Goal: Transaction & Acquisition: Obtain resource

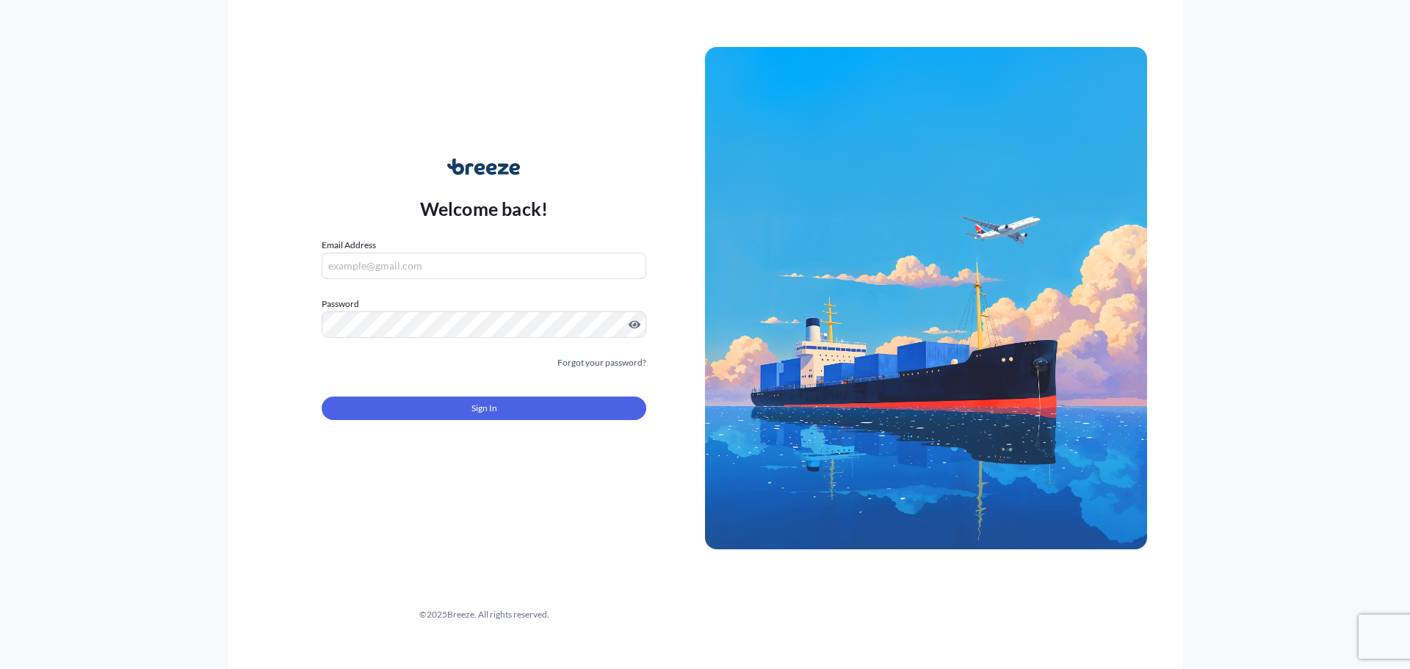
type input "[PERSON_NAME][EMAIL_ADDRESS][PERSON_NAME][DOMAIN_NAME]"
click at [507, 424] on form "Email Address [PERSON_NAME][EMAIL_ADDRESS][PERSON_NAME][DOMAIN_NAME] Password M…" at bounding box center [484, 338] width 325 height 200
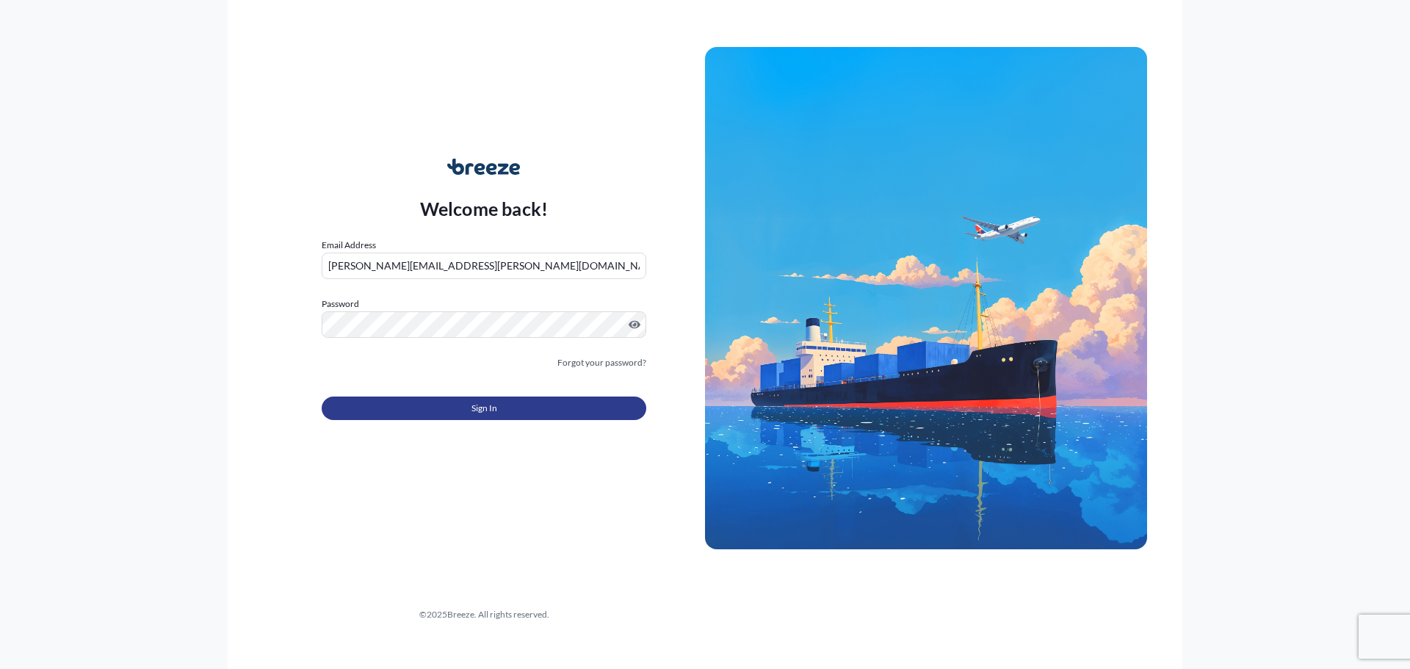
click at [507, 413] on button "Sign In" at bounding box center [484, 408] width 325 height 23
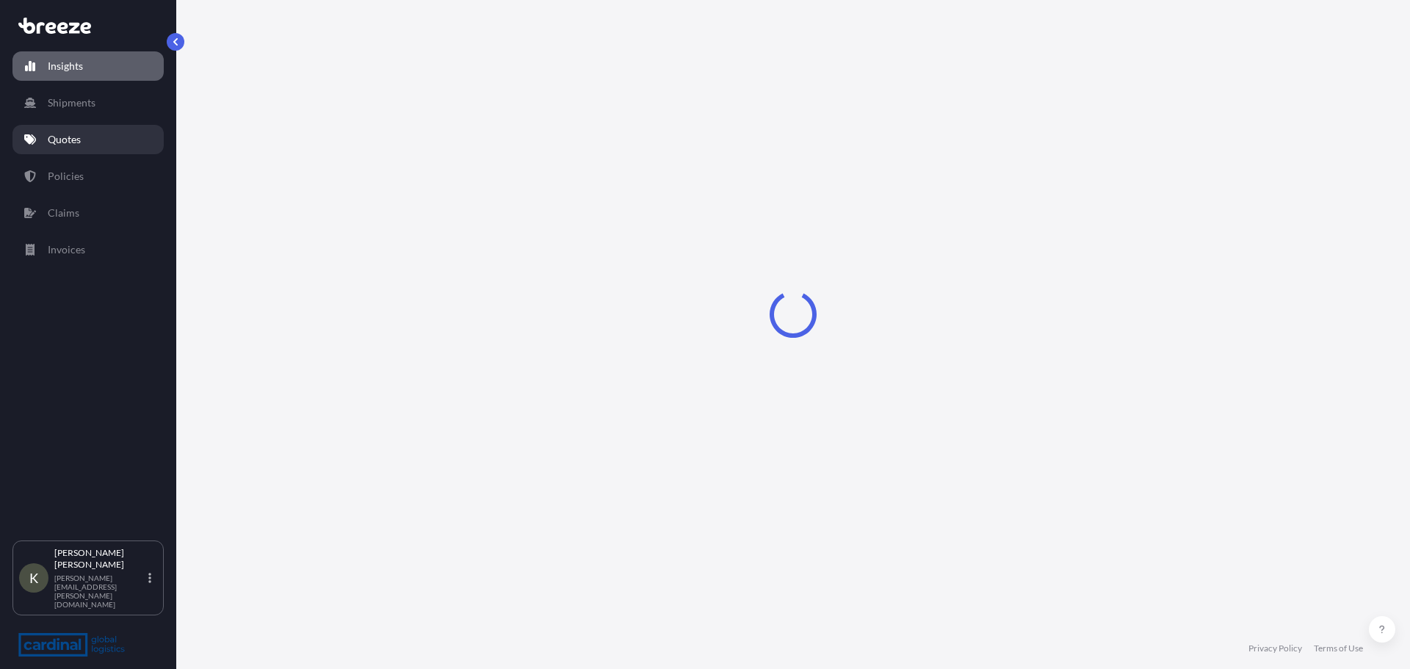
select select "2025"
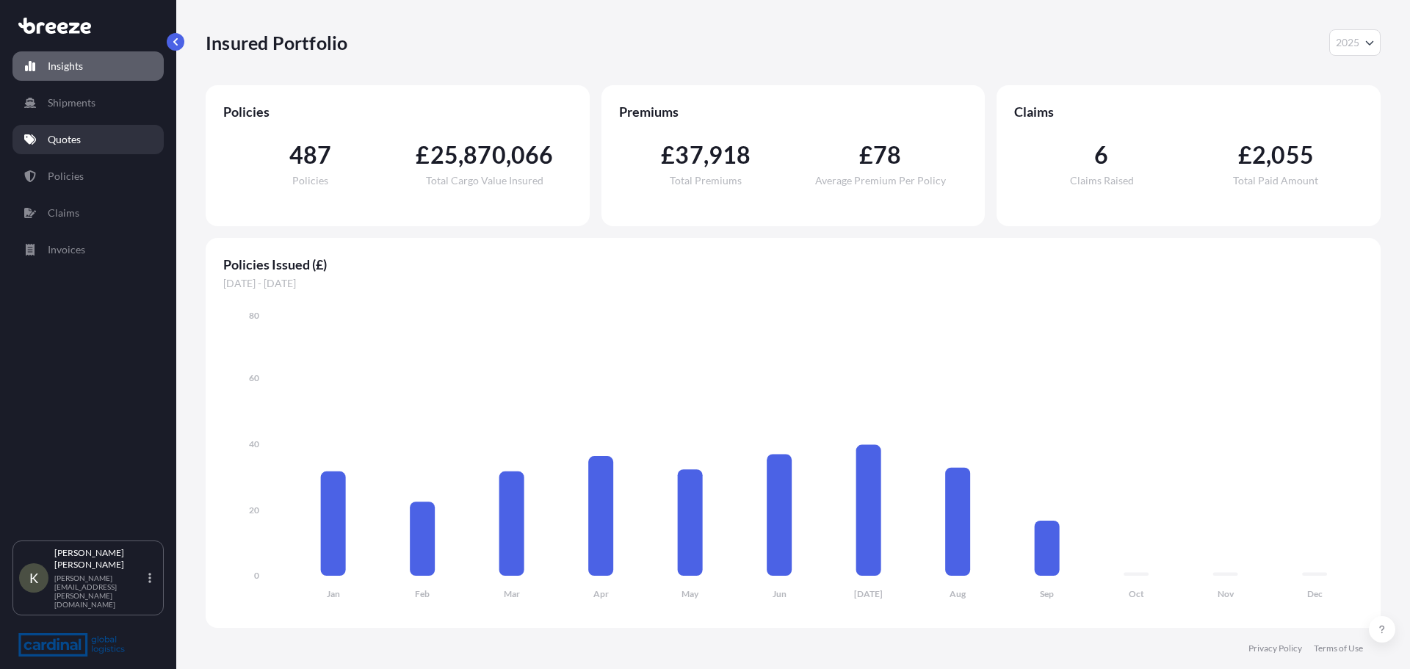
click at [73, 148] on link "Quotes" at bounding box center [87, 139] width 151 height 29
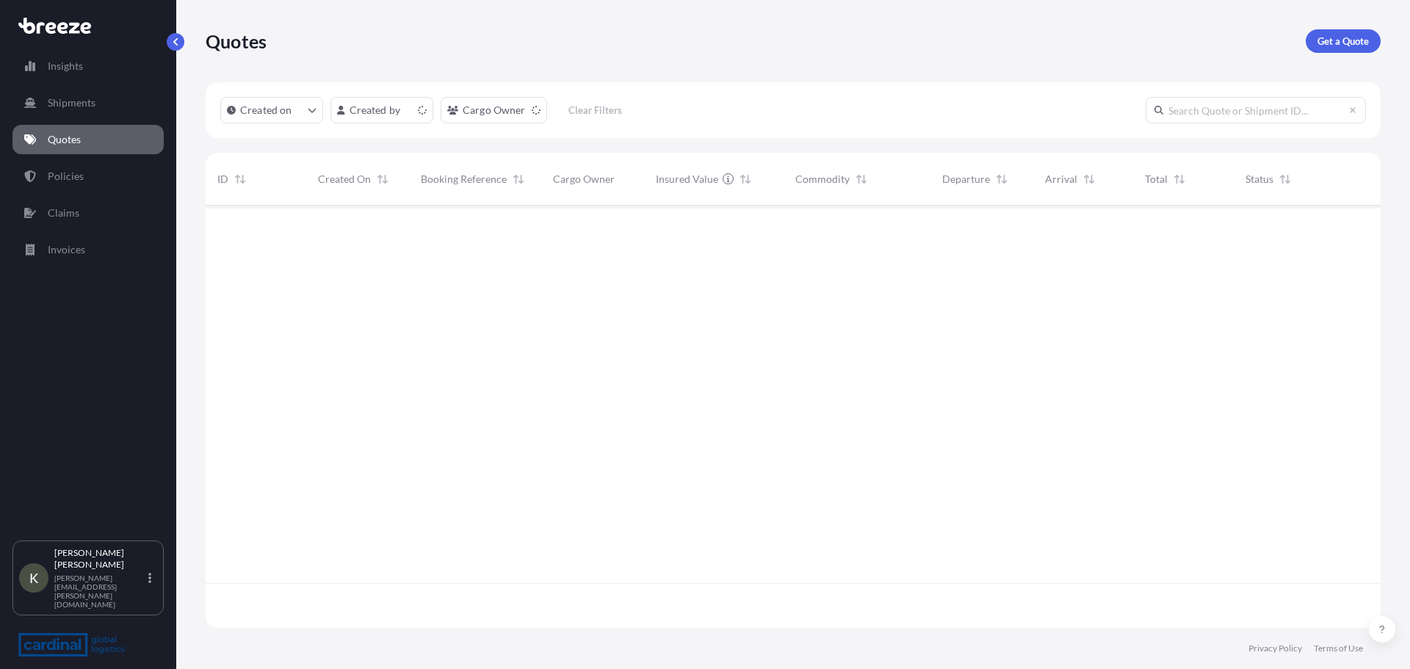
scroll to position [419, 1164]
click at [1341, 42] on p "Get a Quote" at bounding box center [1342, 41] width 51 height 15
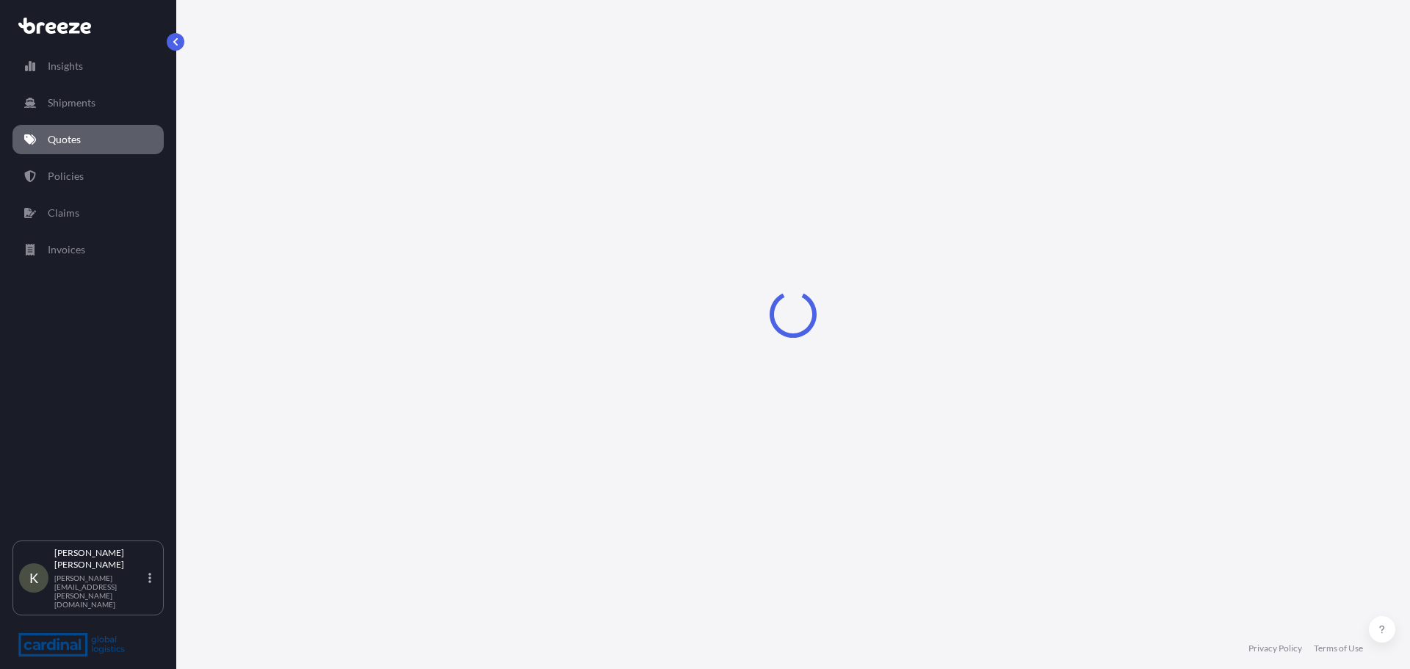
select select "Sea"
select select "1"
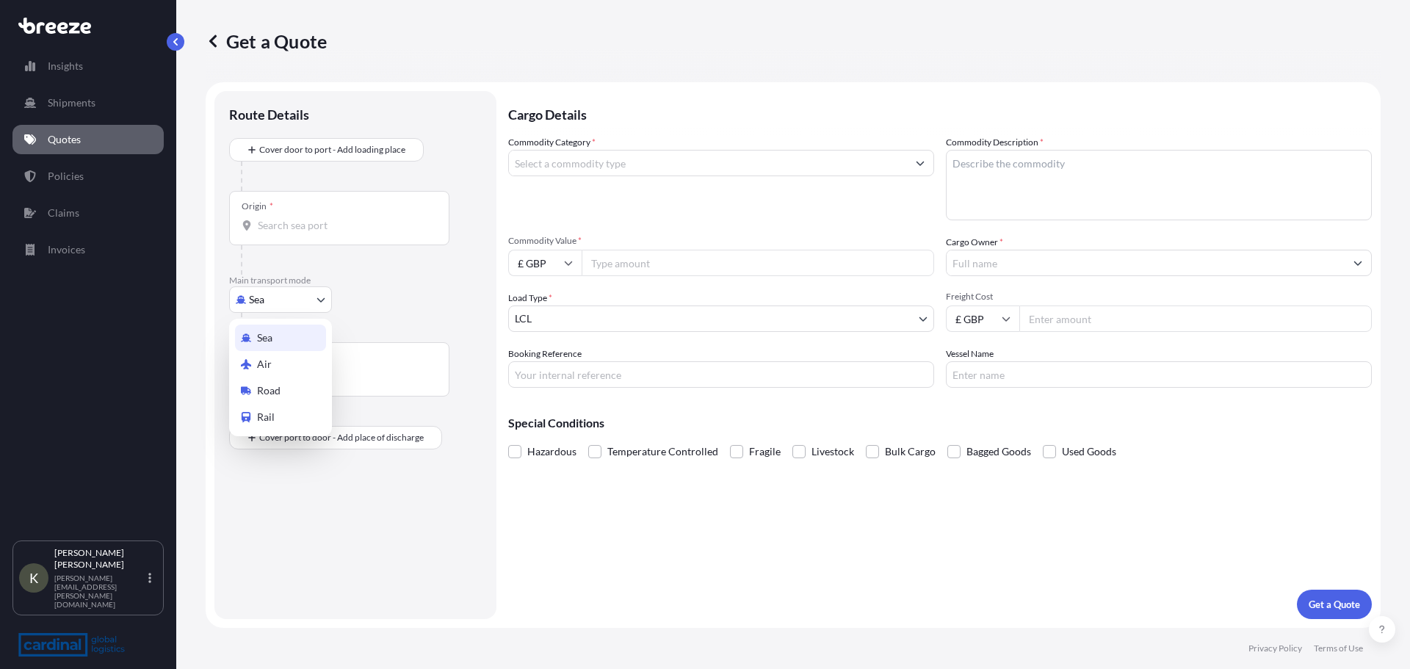
click at [286, 303] on body "Insights Shipments Quotes Policies Claims Invoices K [PERSON_NAME] [PERSON_NAME…" at bounding box center [705, 334] width 1410 height 669
click at [279, 358] on div "Air" at bounding box center [280, 364] width 91 height 26
select select "Air"
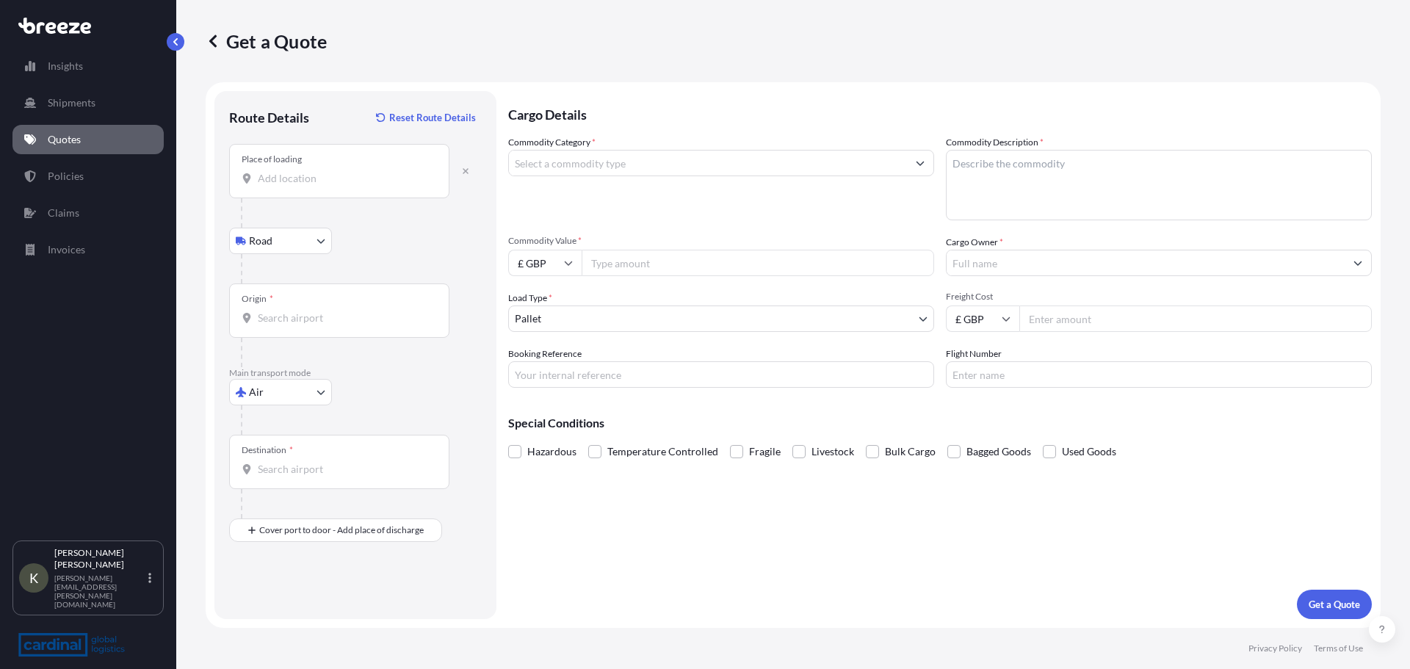
click at [289, 183] on input "Place of loading" at bounding box center [344, 178] width 173 height 15
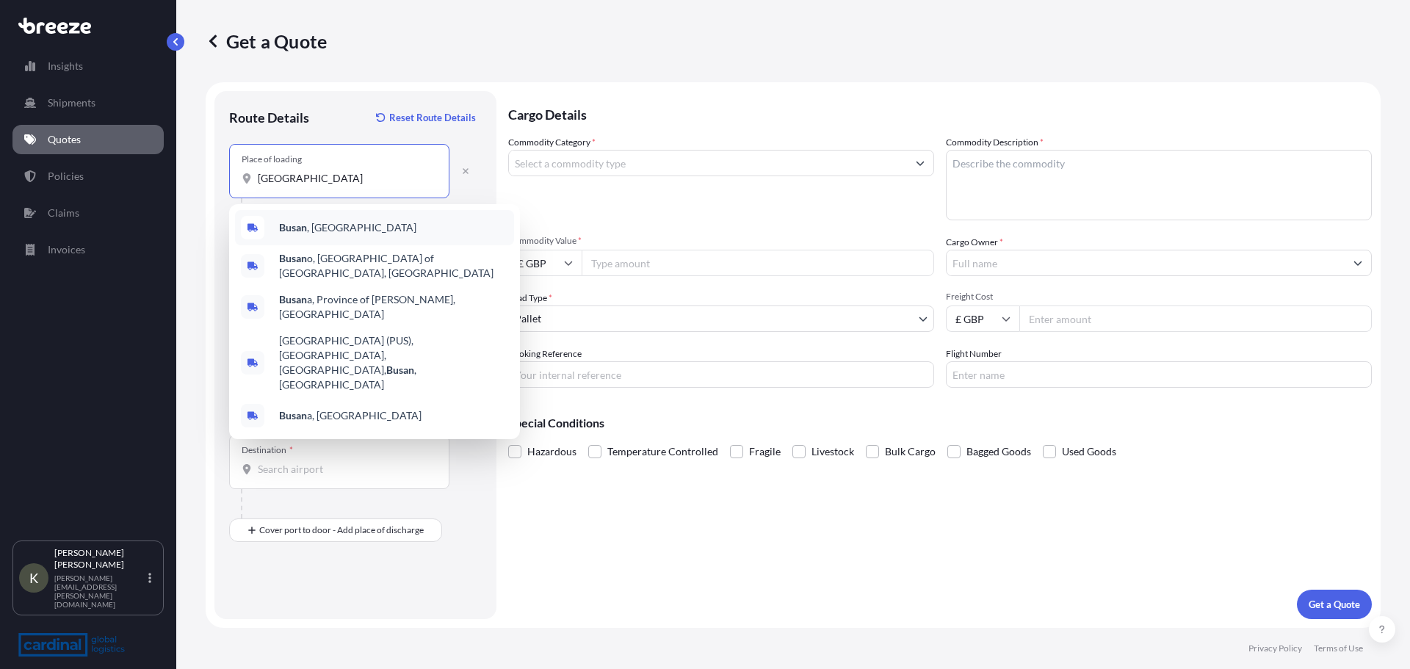
click at [312, 224] on span "Busan , [GEOGRAPHIC_DATA]" at bounding box center [347, 227] width 137 height 15
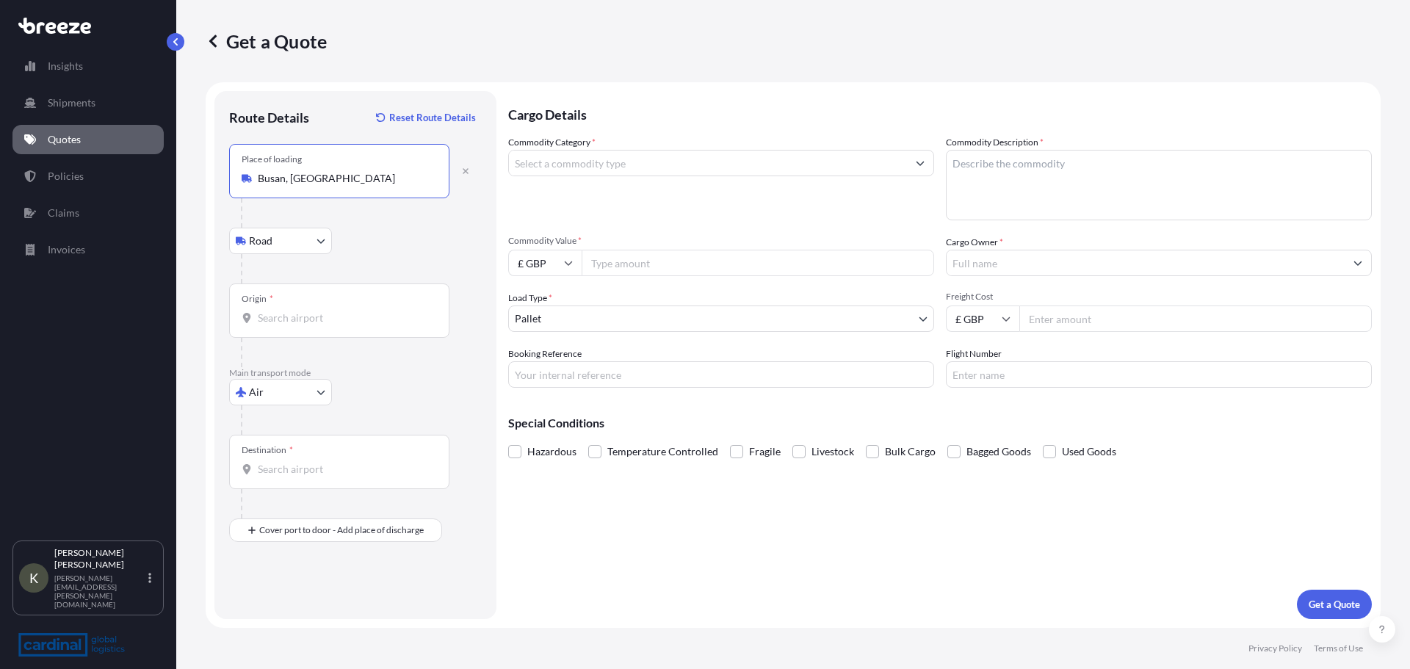
type input "Busan, [GEOGRAPHIC_DATA]"
click at [293, 248] on body "0 options available. 5 options available. Insights Shipments Quotes Policies Cl…" at bounding box center [705, 334] width 1410 height 669
click at [314, 313] on input "Origin *" at bounding box center [344, 318] width 173 height 15
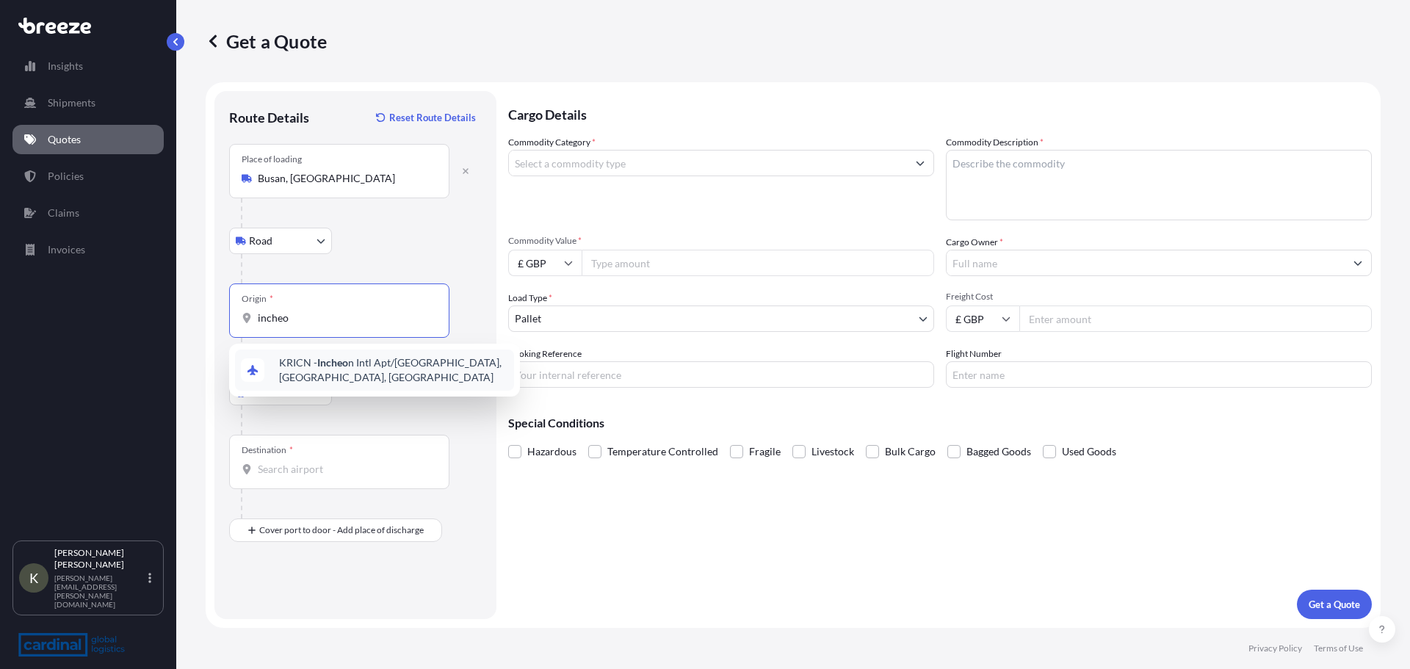
click at [336, 360] on span "KRICN - Incheo n Intl Apt/[GEOGRAPHIC_DATA], [GEOGRAPHIC_DATA], [GEOGRAPHIC_DAT…" at bounding box center [393, 369] width 229 height 29
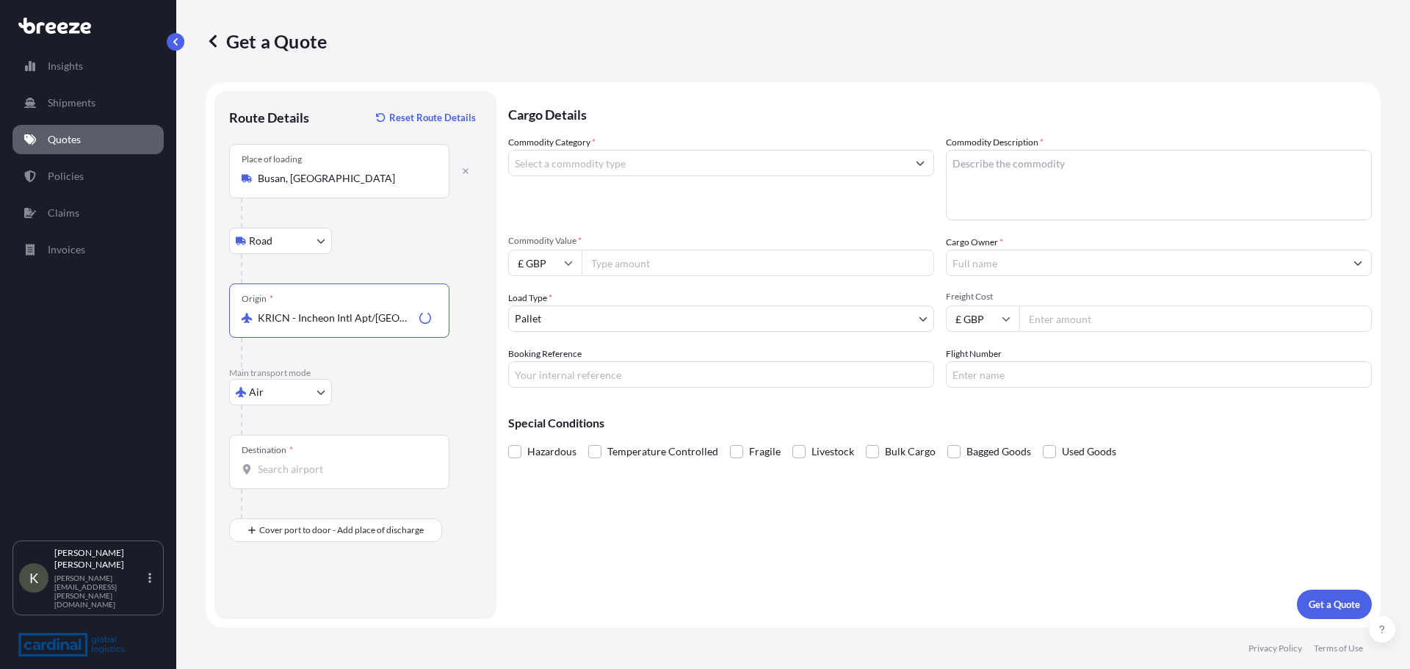
type input "KRICN - Incheon Intl Apt/[GEOGRAPHIC_DATA], [GEOGRAPHIC_DATA], [GEOGRAPHIC_DATA]"
click at [291, 474] on input "Destination *" at bounding box center [344, 469] width 173 height 15
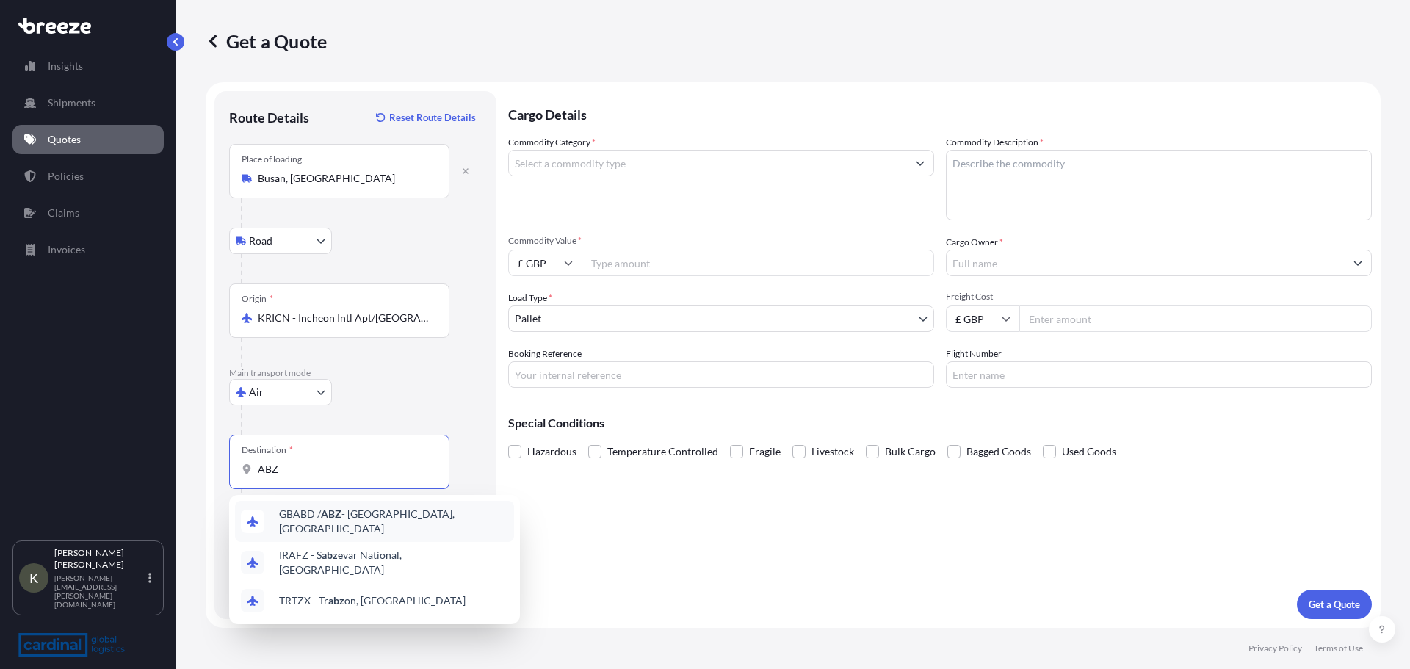
click at [359, 523] on span "GBABD / ABZ - [GEOGRAPHIC_DATA], [GEOGRAPHIC_DATA]" at bounding box center [393, 521] width 229 height 29
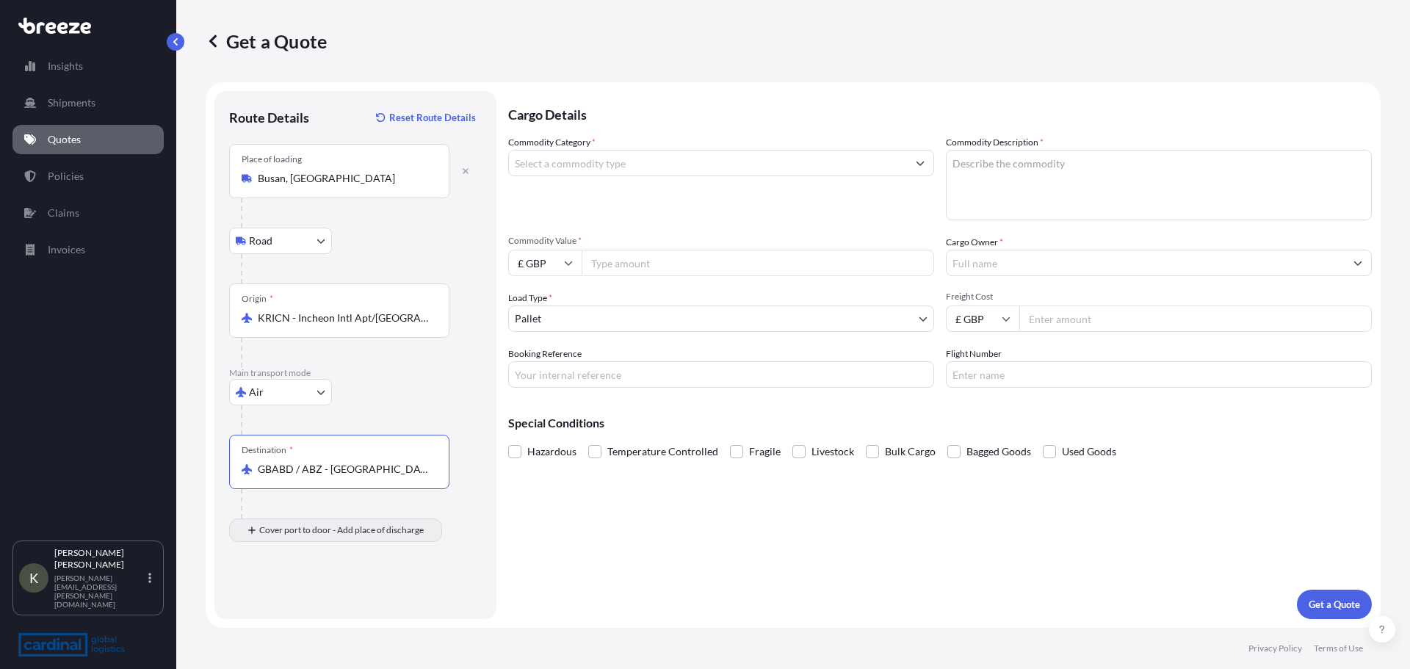
type input "GBABD / ABZ - [GEOGRAPHIC_DATA], [GEOGRAPHIC_DATA]"
click at [290, 603] on input "Place of Discharge" at bounding box center [344, 608] width 173 height 15
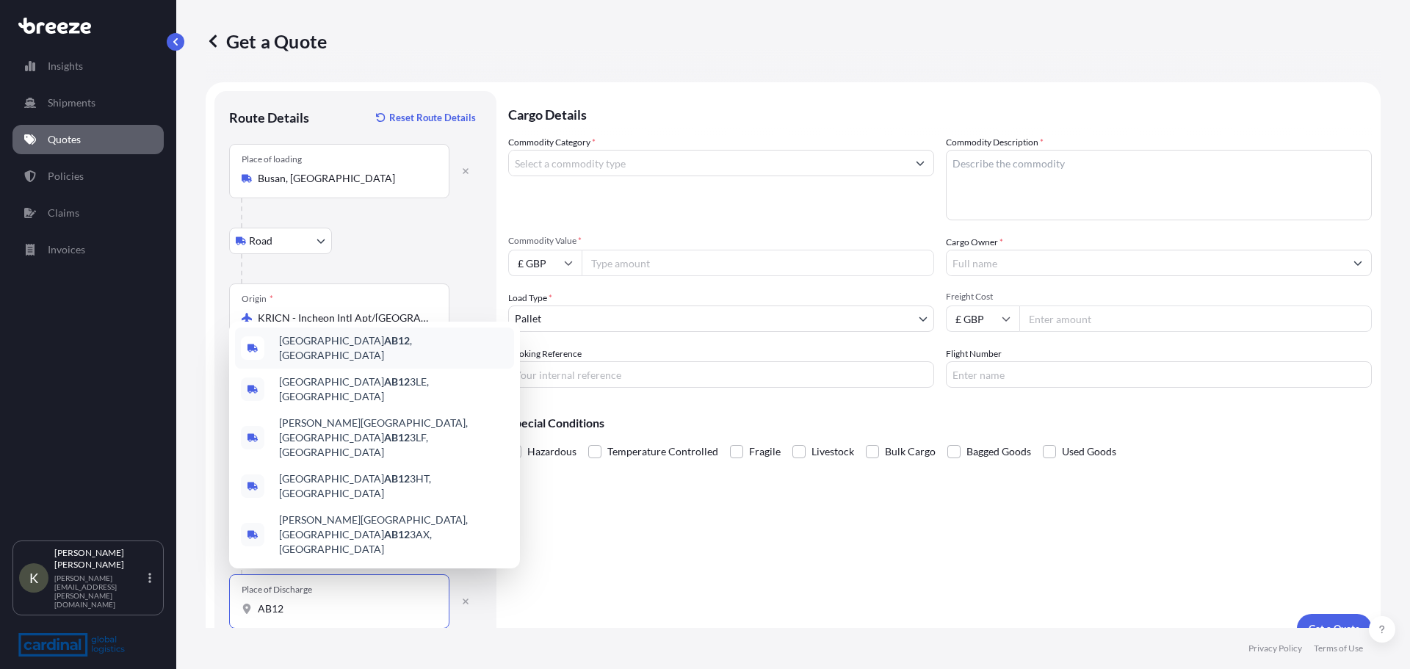
click at [363, 363] on span "Aberdeen AB12 , [GEOGRAPHIC_DATA]" at bounding box center [393, 347] width 229 height 29
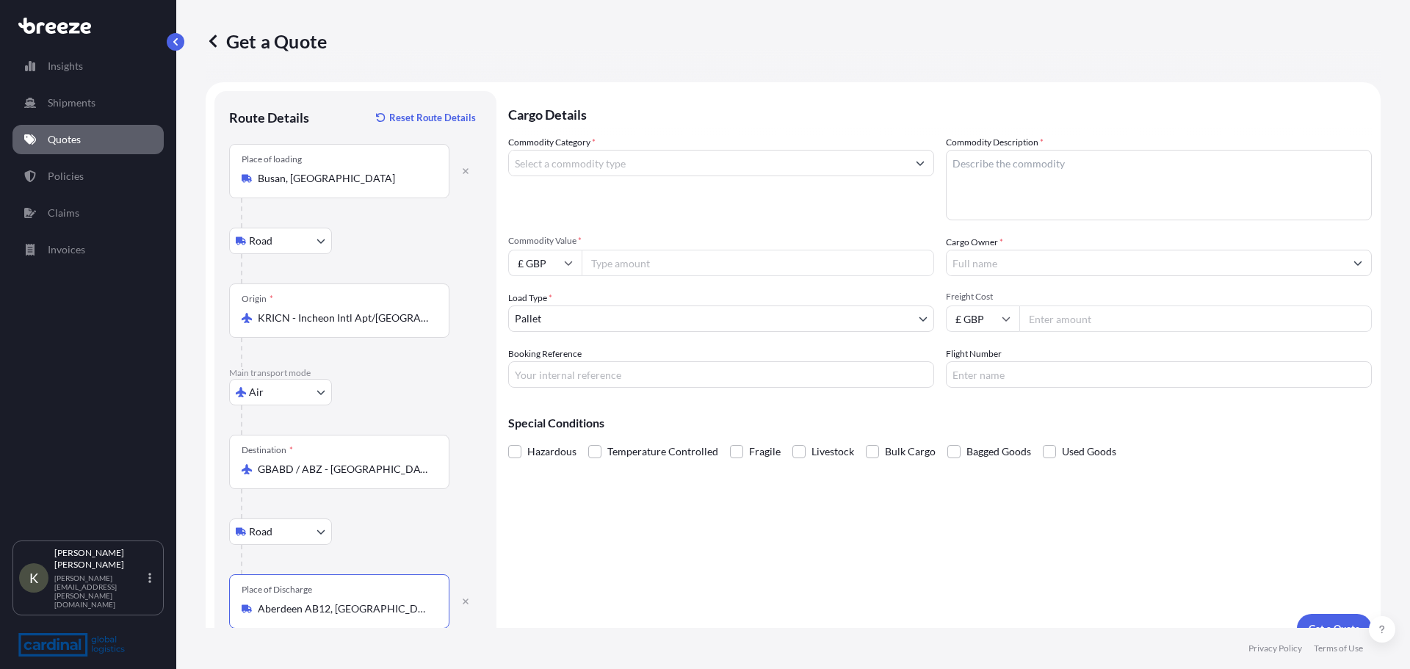
type input "Aberdeen AB12, [GEOGRAPHIC_DATA]"
click at [551, 164] on input "Commodity Category *" at bounding box center [708, 163] width 398 height 26
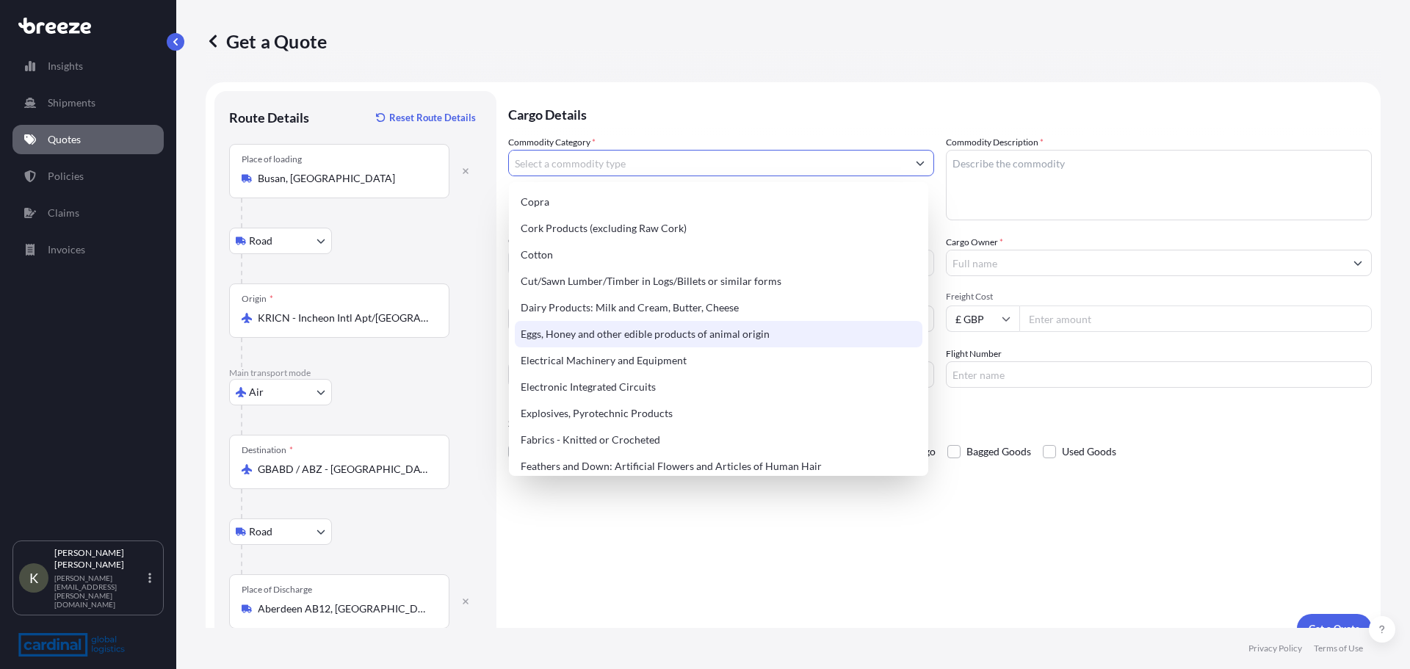
scroll to position [734, 0]
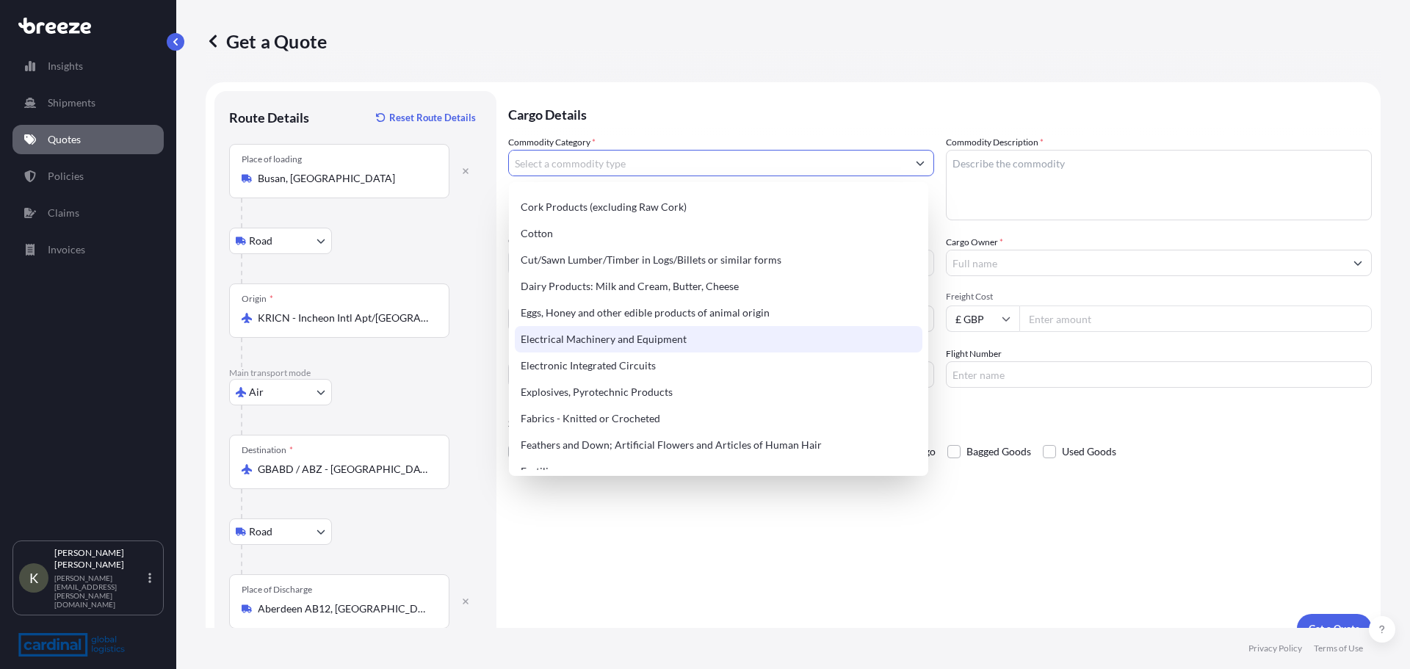
click at [624, 345] on div "Electrical Machinery and Equipment" at bounding box center [719, 339] width 408 height 26
type input "Electrical Machinery and Equipment"
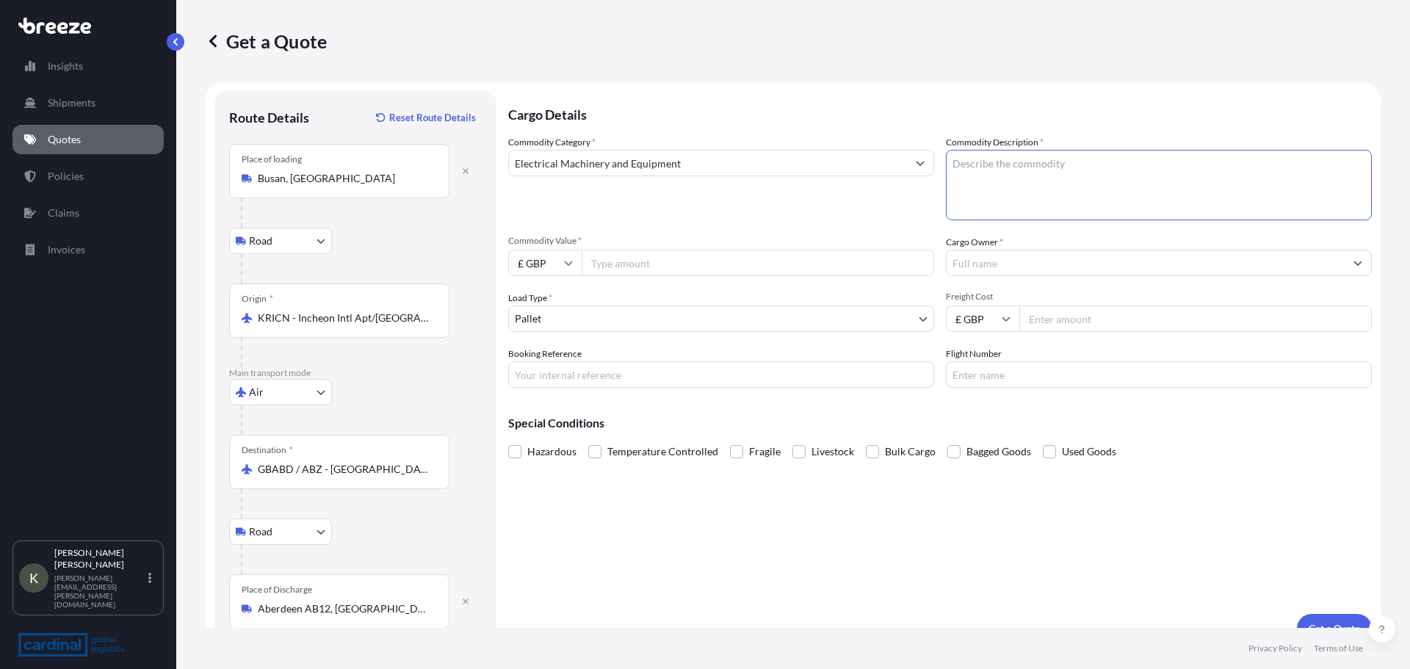
click at [992, 174] on textarea "Commodity Description *" at bounding box center [1159, 185] width 426 height 70
click at [1005, 173] on textarea "Commodity Description *" at bounding box center [1159, 185] width 426 height 70
paste textarea "AVH (DISC FLOAT SUS316) 200A"
type textarea "AVH (DISC FLOAT SUS316) 200A"
click at [559, 267] on input "£ GBP" at bounding box center [544, 263] width 73 height 26
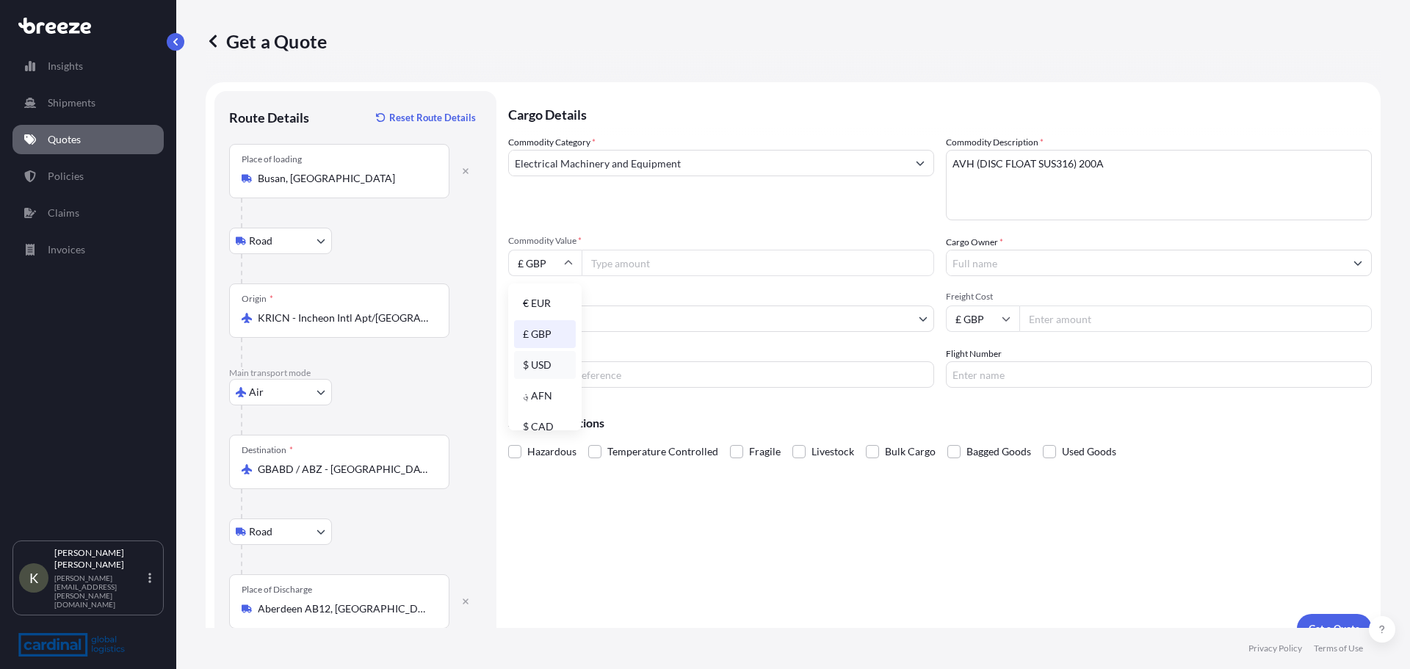
click at [550, 358] on div "$ USD" at bounding box center [545, 365] width 62 height 28
type input "$ USD"
click at [606, 269] on input "Commodity Value *" at bounding box center [758, 263] width 352 height 26
type input "2292"
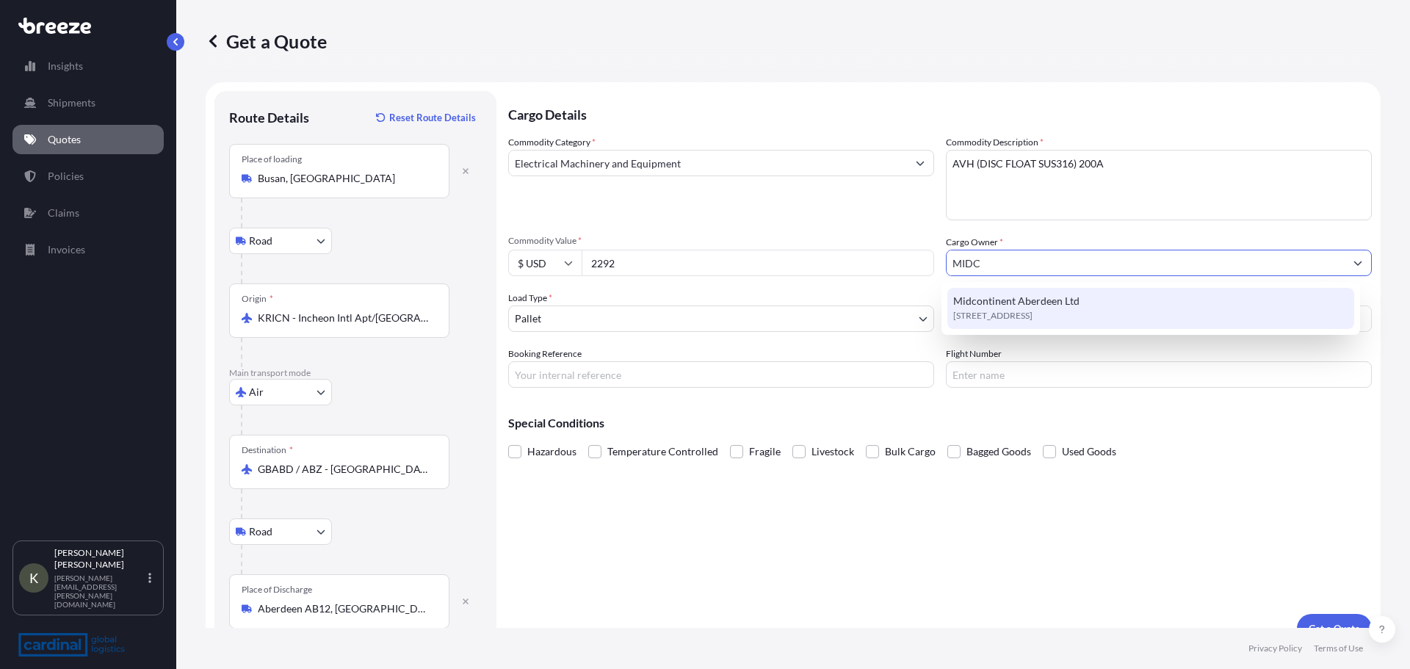
click at [1029, 308] on span "[STREET_ADDRESS]" at bounding box center [992, 315] width 79 height 15
click at [1038, 322] on div "Midcontinent Aberdeen Ltd [GEOGRAPHIC_DATA], [GEOGRAPHIC_DATA]" at bounding box center [1151, 308] width 408 height 41
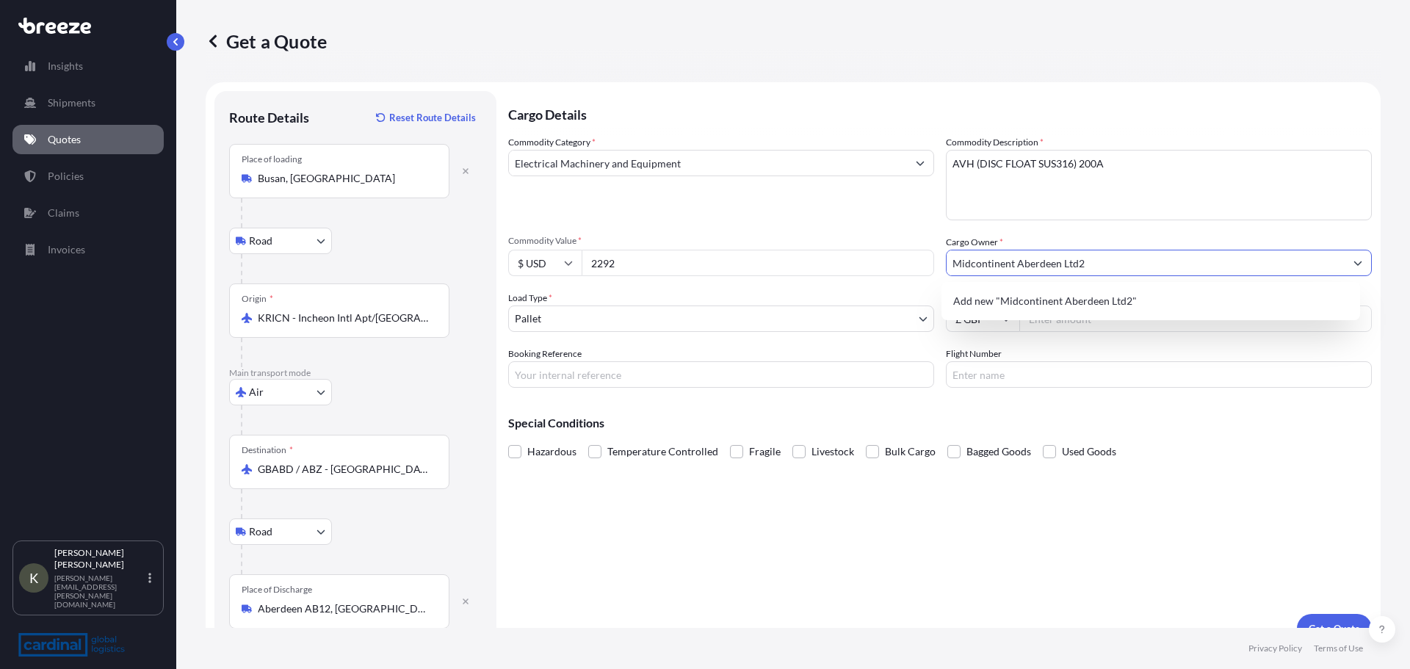
type input "Midcontinent Aberdeen Ltd"
click at [1041, 308] on div "Add new "Midcontinent Aberdeen Ltd"" at bounding box center [1151, 301] width 408 height 26
click at [1043, 316] on input "Freight Cost" at bounding box center [1195, 318] width 352 height 26
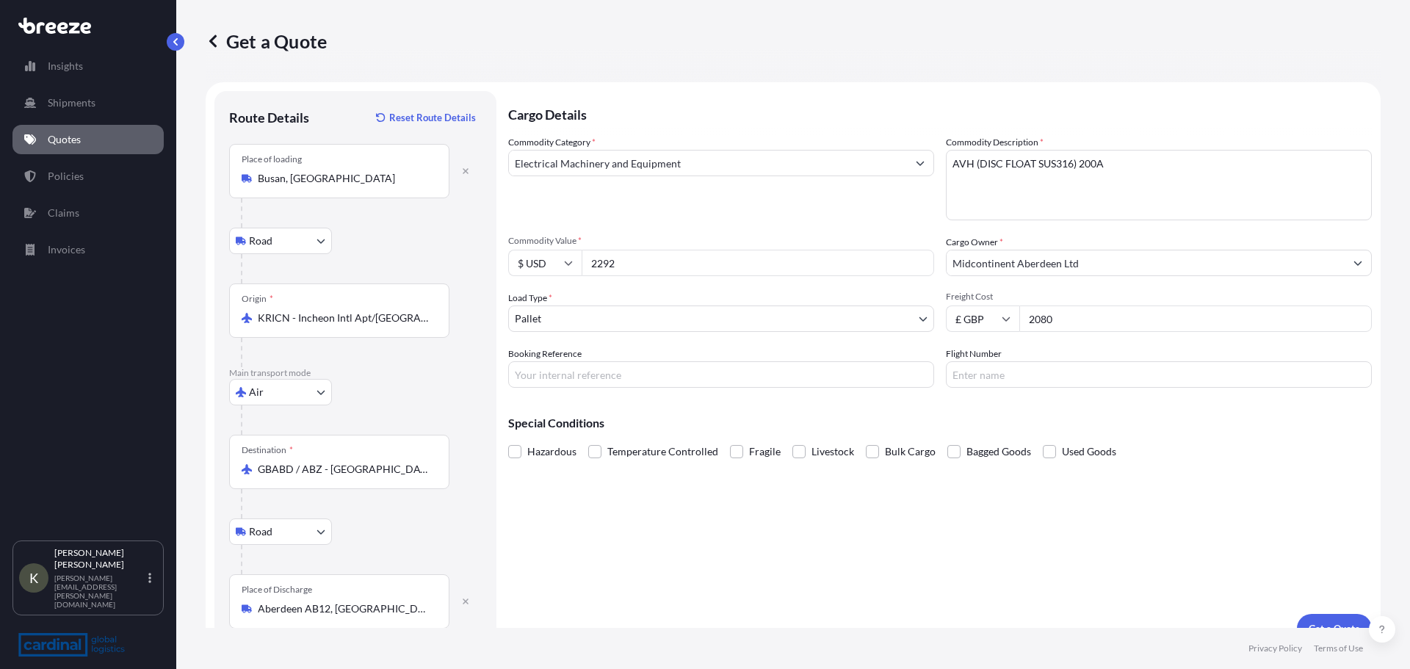
type input "2080"
click at [595, 379] on input "Booking Reference" at bounding box center [721, 374] width 426 height 26
type input "[PERSON_NAME]"
click at [1021, 371] on input "Flight Number" at bounding box center [1159, 374] width 426 height 26
type input "TBC"
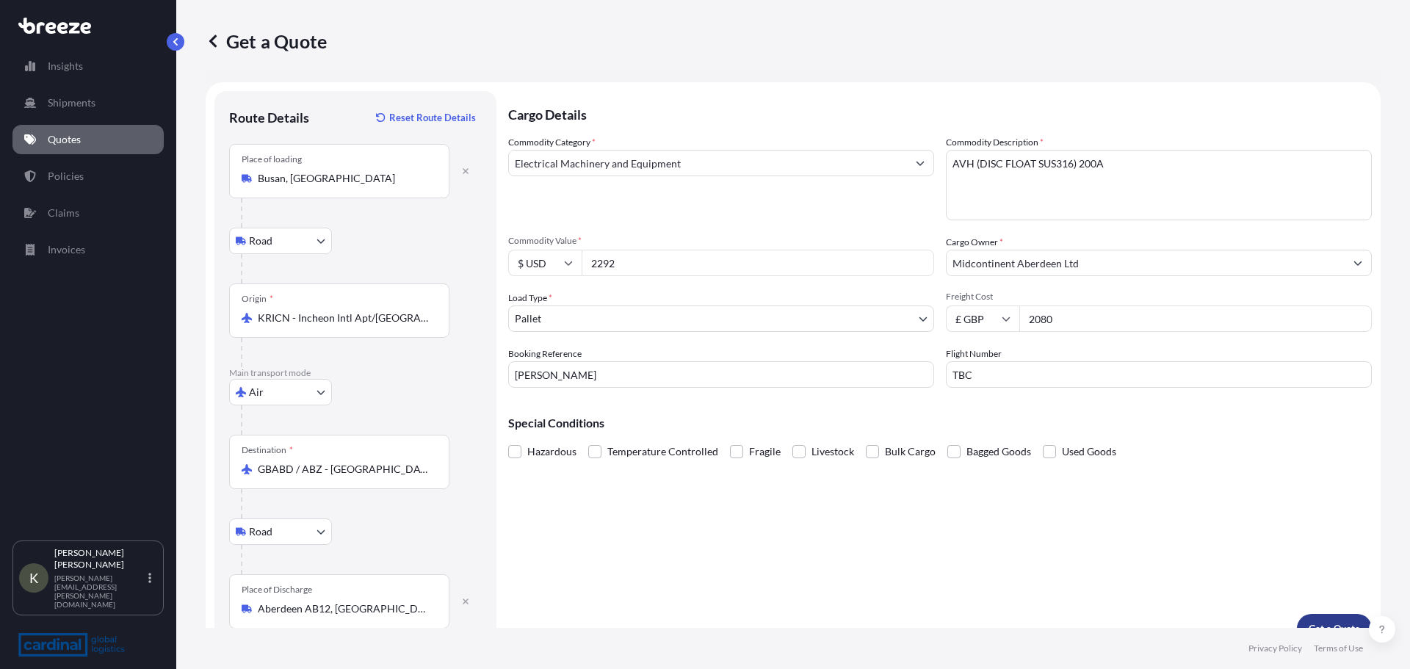
click at [1322, 618] on button "Get a Quote" at bounding box center [1334, 628] width 75 height 29
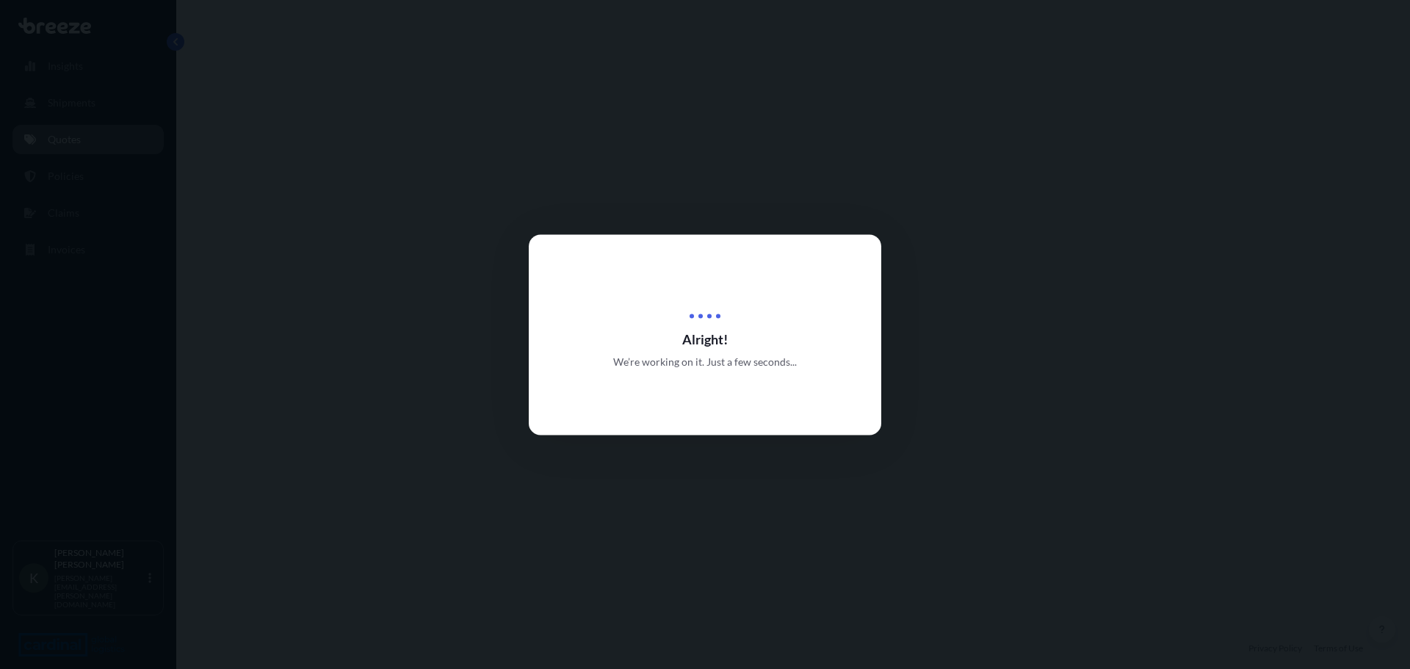
select select "Road"
select select "Air"
select select "Road"
select select "1"
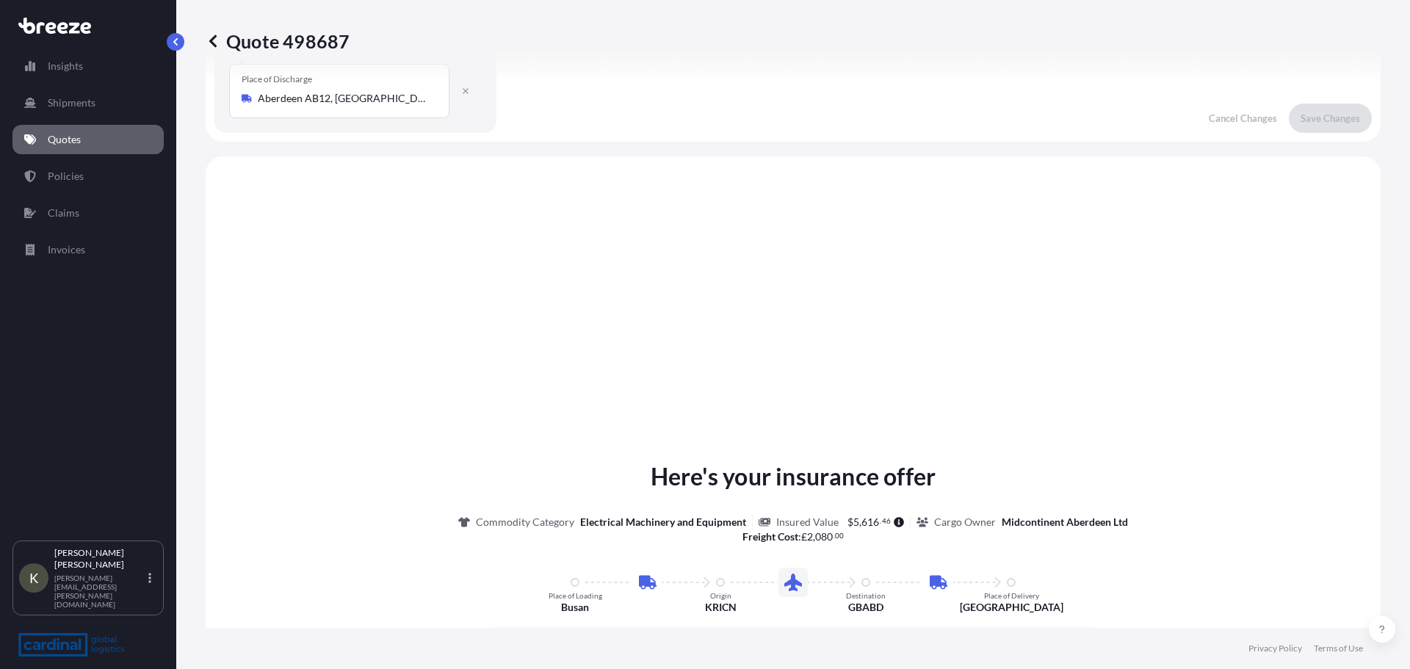
scroll to position [587, 0]
